Goal: Task Accomplishment & Management: Manage account settings

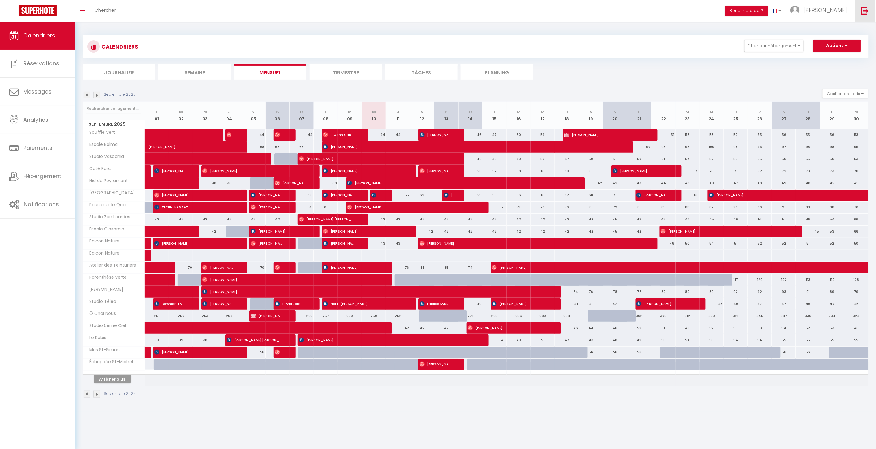
click at [863, 15] on link at bounding box center [865, 11] width 20 height 22
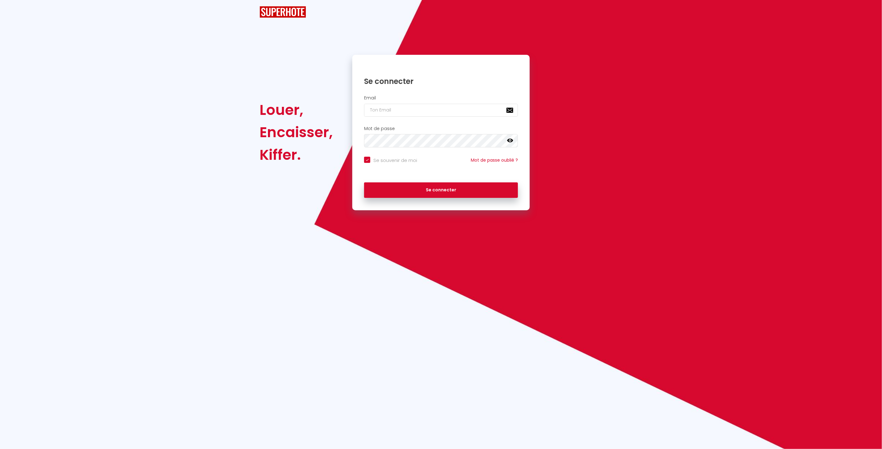
checkbox input "true"
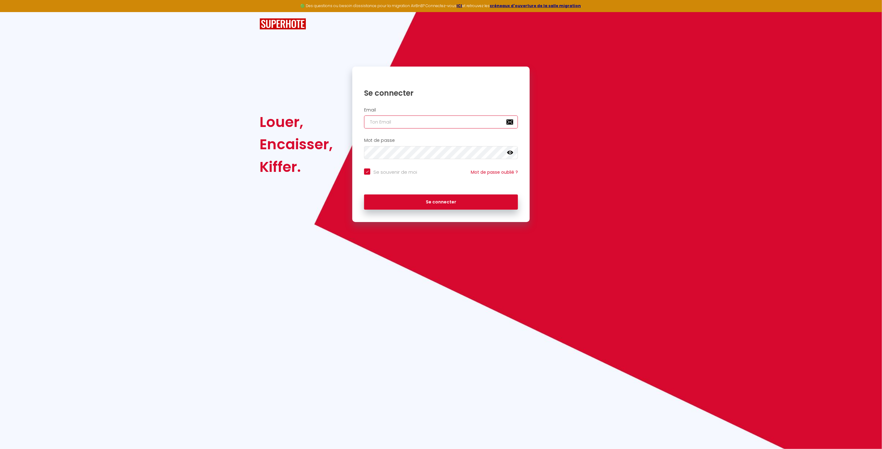
type input "[EMAIL_ADDRESS][DOMAIN_NAME]"
checkbox input "true"
click at [422, 125] on input "[EMAIL_ADDRESS][DOMAIN_NAME]" at bounding box center [441, 122] width 154 height 13
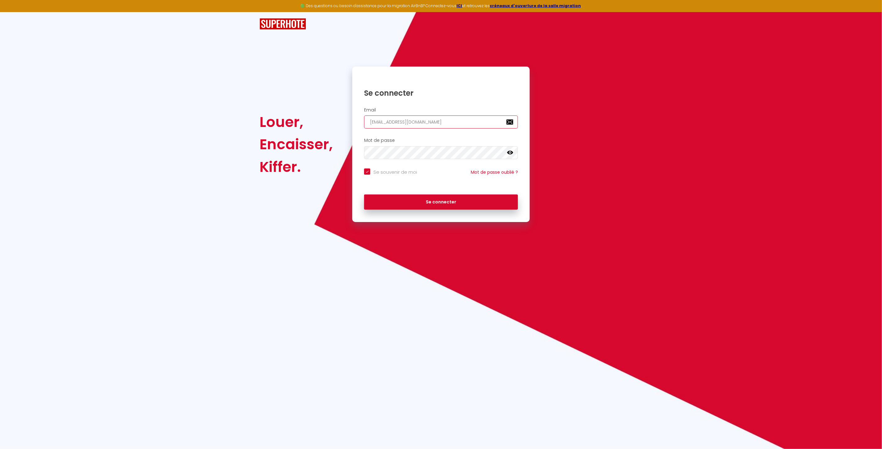
paste input "guy.[PERSON_NAME].bnb"
type input "[EMAIL_ADDRESS][PERSON_NAME][DOMAIN_NAME]"
checkbox input "true"
type input "[EMAIL_ADDRESS][PERSON_NAME][DOMAIN_NAME]"
click at [413, 203] on button "Se connecter" at bounding box center [441, 202] width 154 height 15
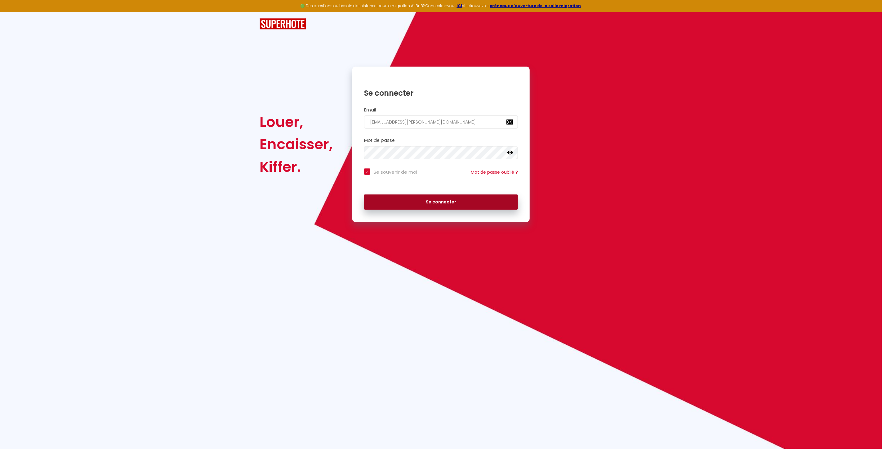
checkbox input "true"
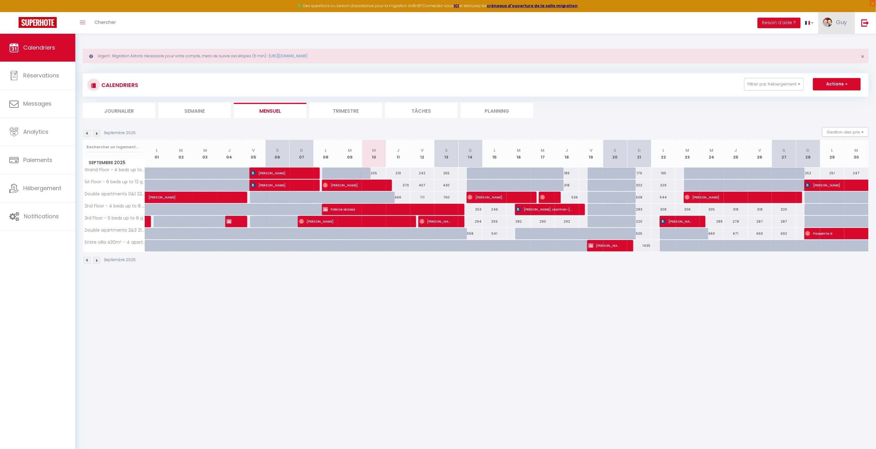
click at [842, 23] on span "Guy" at bounding box center [842, 22] width 11 height 8
click at [832, 45] on link "Paramètres" at bounding box center [830, 43] width 46 height 11
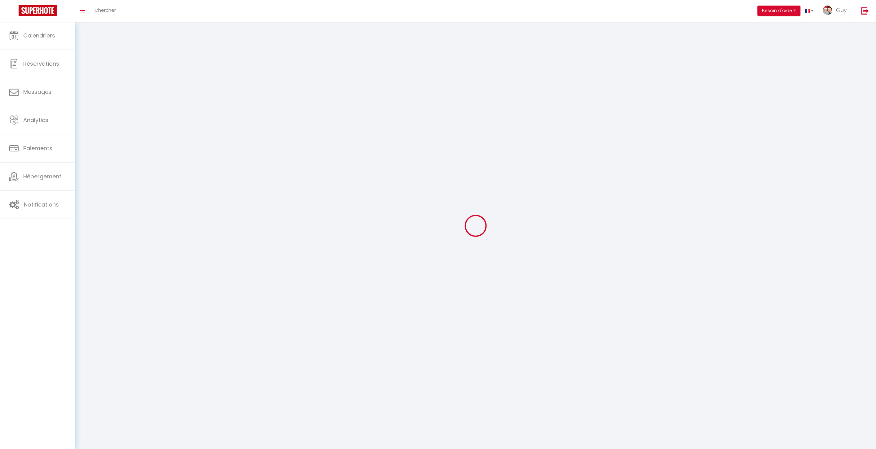
type input "Guy"
type input "Courtois"
type input "0668970924"
type input "5 sentier des pierres blanches"
type input "92190"
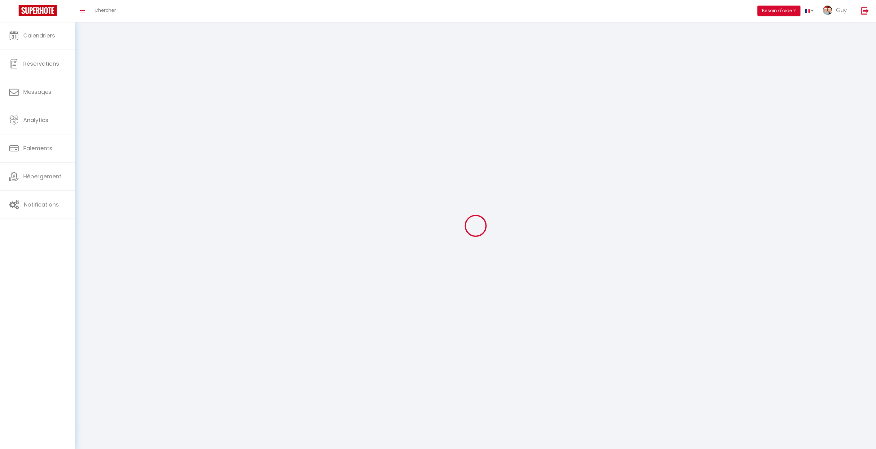
type input "Meudon"
type input "vq056GvxMyBQkcaPVITWWlilH"
type input "GfyNdcjFMzPmYk2GHPmf3CnJM"
type input "[URL][DOMAIN_NAME]"
type input "vq056GvxMyBQkcaPVITWWlilH"
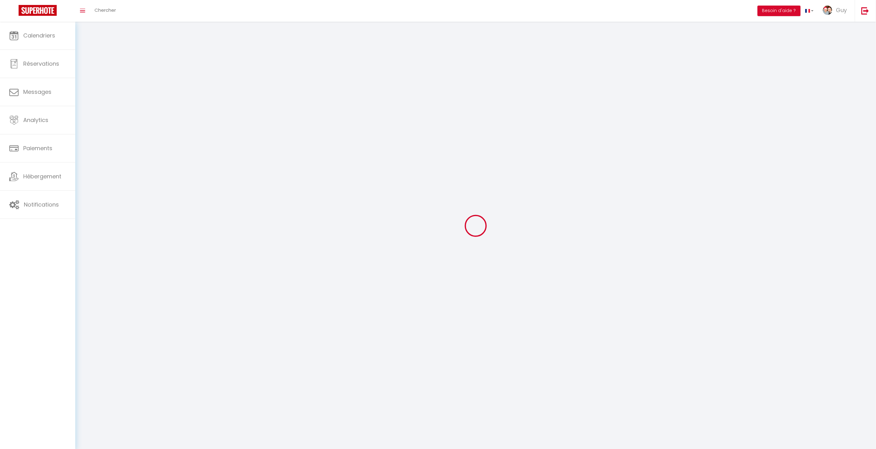
type input "GfyNdcjFMzPmYk2GHPmf3CnJM"
type input "[URL][DOMAIN_NAME]"
select select "1"
select select "28"
select select "fr"
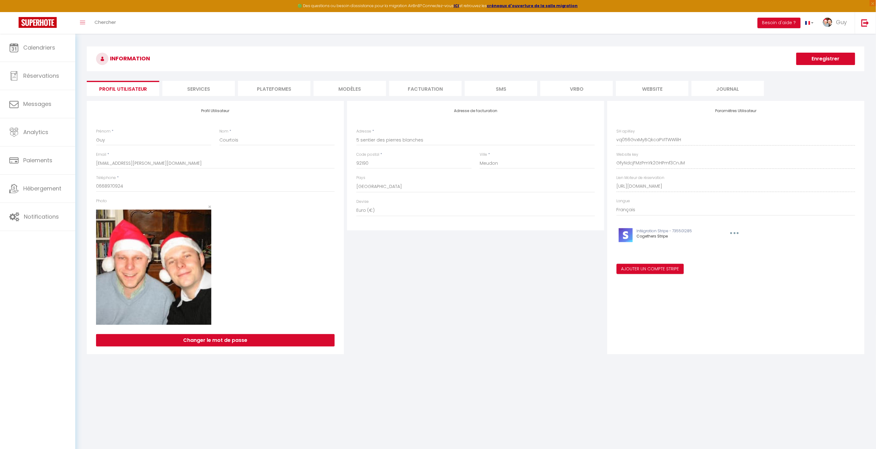
click at [649, 86] on li "website" at bounding box center [652, 88] width 73 height 15
